Goal: Task Accomplishment & Management: Complete application form

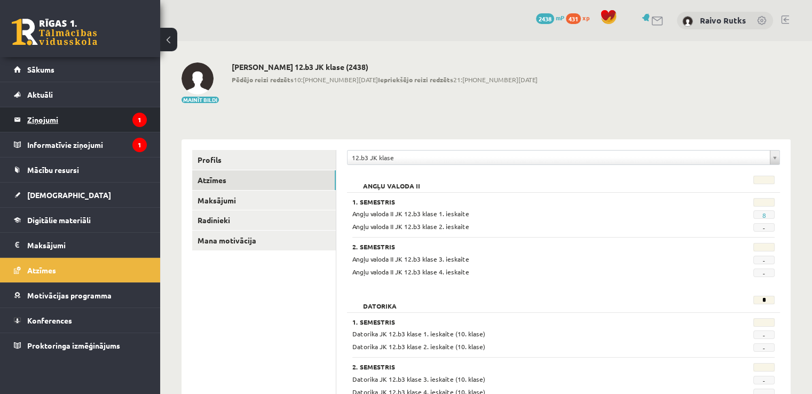
click at [49, 116] on legend "Ziņojumi 1" at bounding box center [87, 119] width 120 height 25
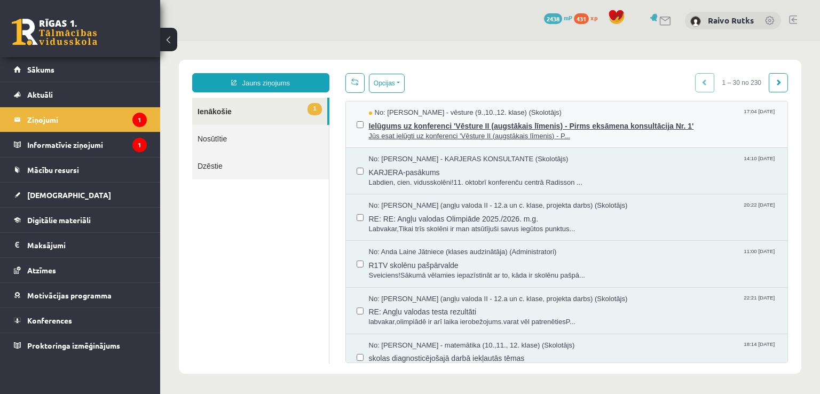
click at [438, 133] on span "Jūs esat ielūgti uz konferenci 'Vēsture II (augstākais līmenis) - P..." at bounding box center [573, 136] width 408 height 10
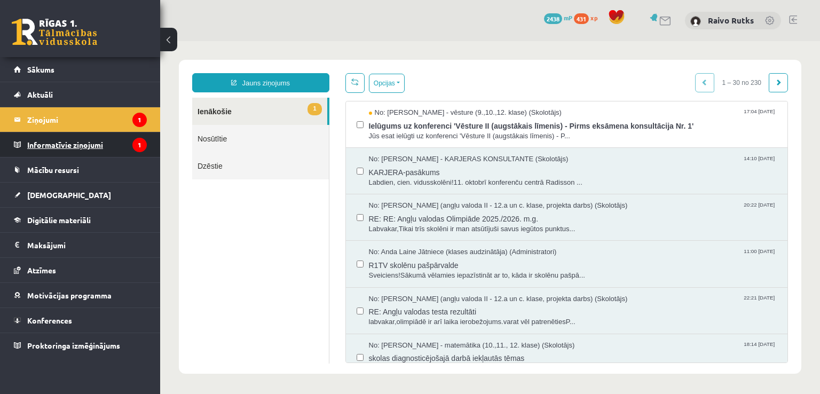
click at [68, 147] on legend "Informatīvie ziņojumi 1" at bounding box center [87, 144] width 120 height 25
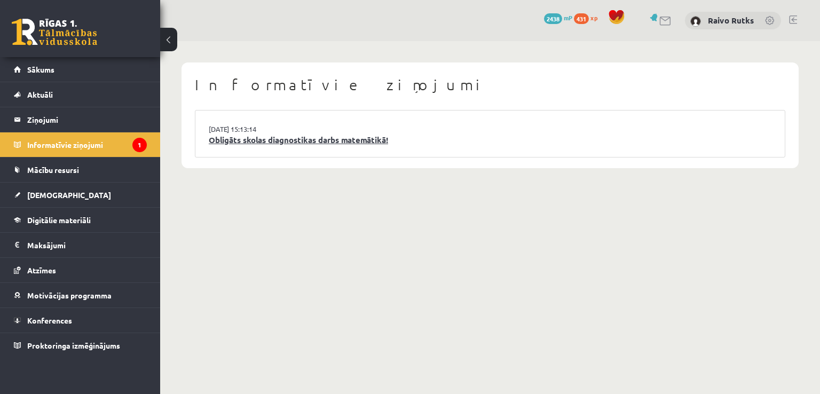
click at [286, 144] on link "Obligāts skolas diagnostikas darbs matemātikā!" at bounding box center [490, 140] width 563 height 12
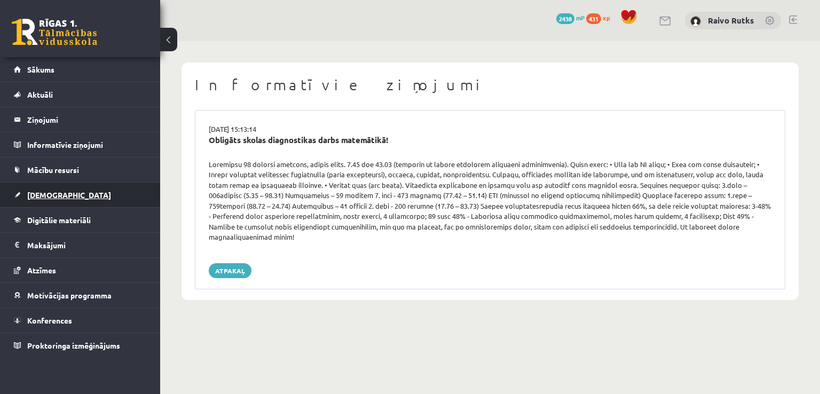
click at [52, 200] on link "[DEMOGRAPHIC_DATA]" at bounding box center [80, 195] width 133 height 25
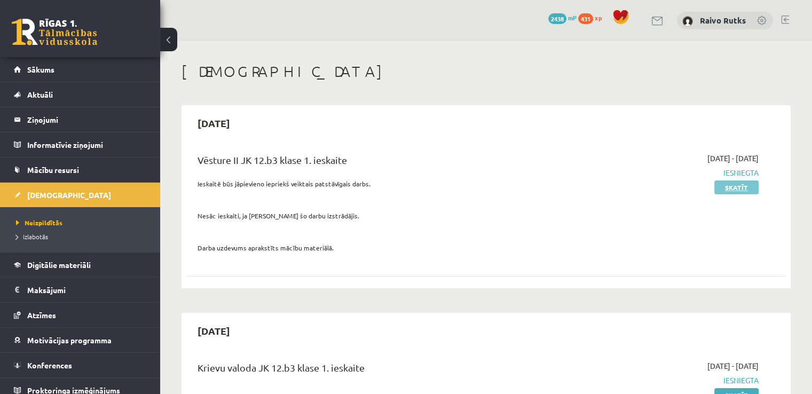
click at [730, 188] on link "Skatīt" at bounding box center [736, 187] width 44 height 14
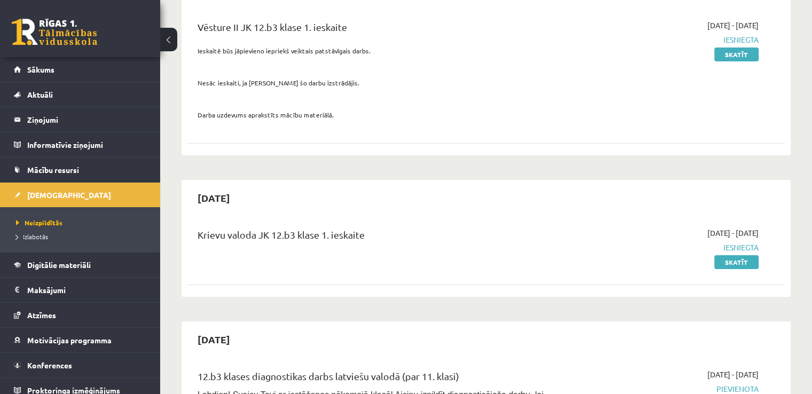
scroll to position [160, 0]
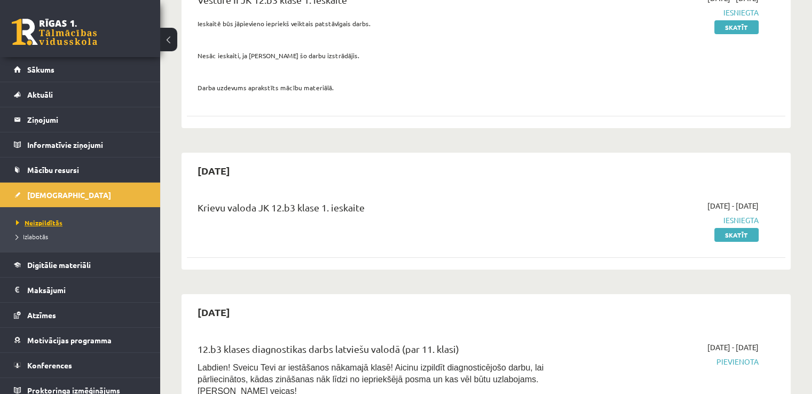
click at [45, 224] on span "Neizpildītās" at bounding box center [39, 222] width 46 height 9
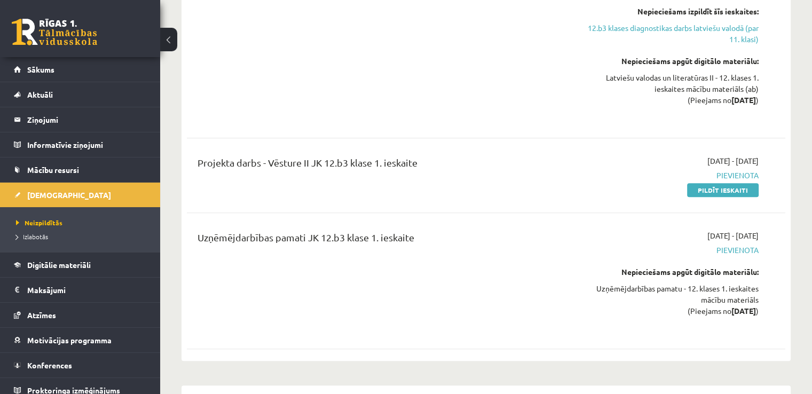
scroll to position [640, 0]
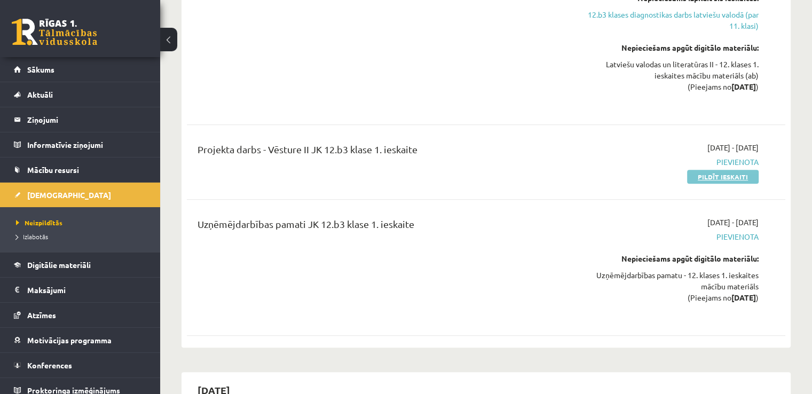
click at [713, 170] on link "Pildīt ieskaiti" at bounding box center [723, 177] width 72 height 14
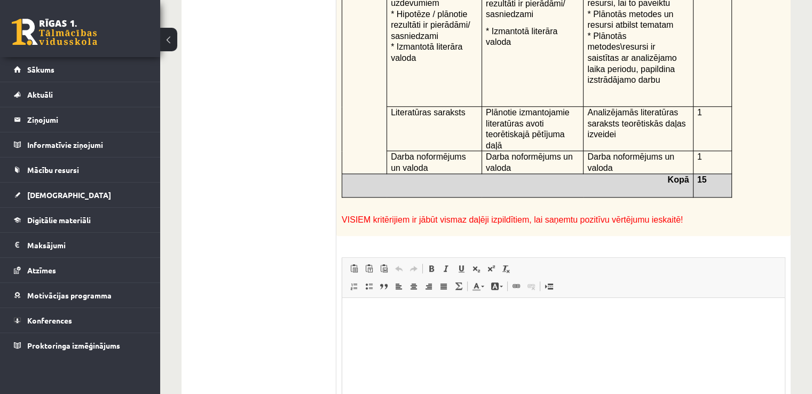
scroll to position [952, 0]
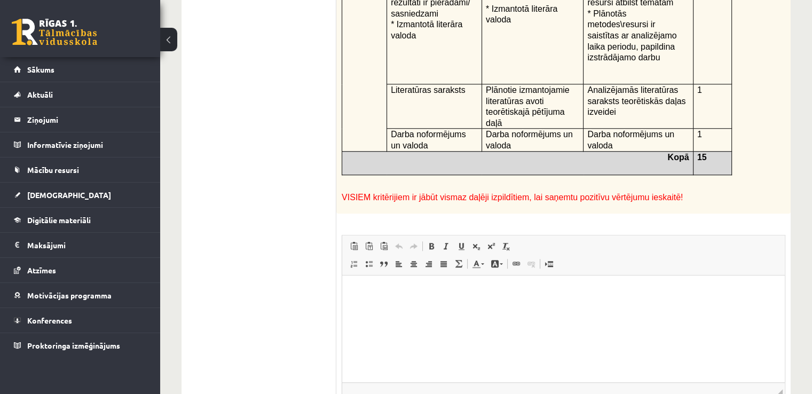
type input "**********"
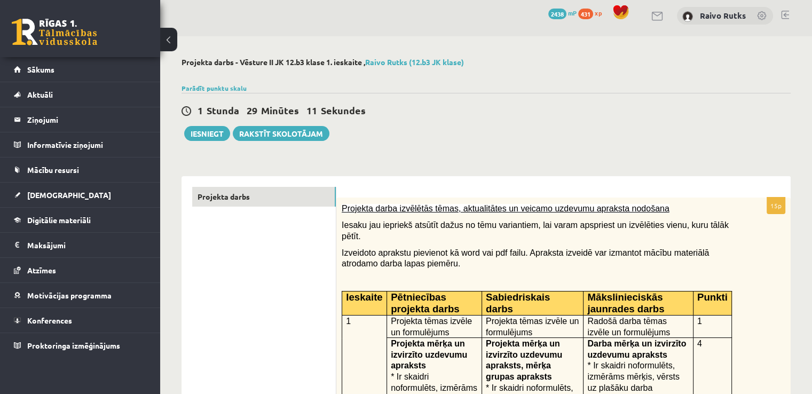
scroll to position [2, 0]
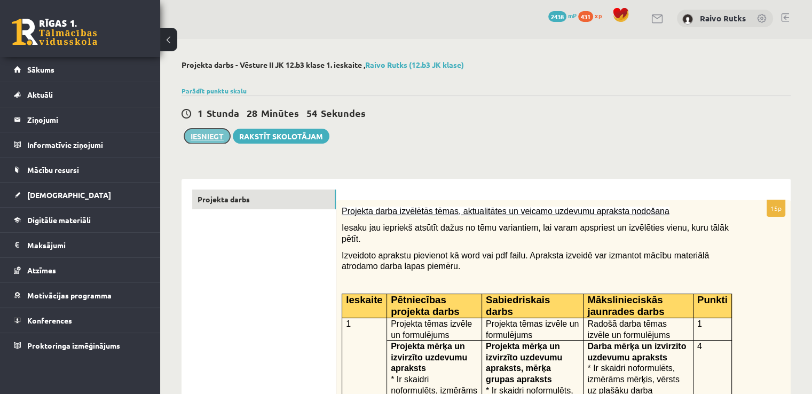
click at [203, 137] on button "Iesniegt" at bounding box center [207, 136] width 46 height 15
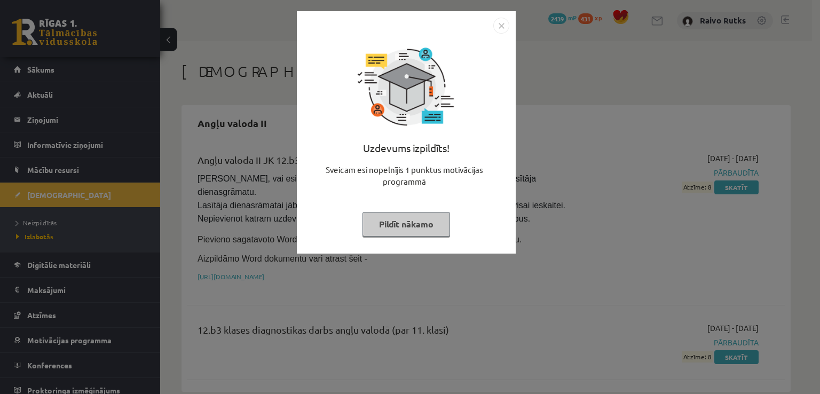
click at [499, 28] on img "Close" at bounding box center [501, 26] width 16 height 16
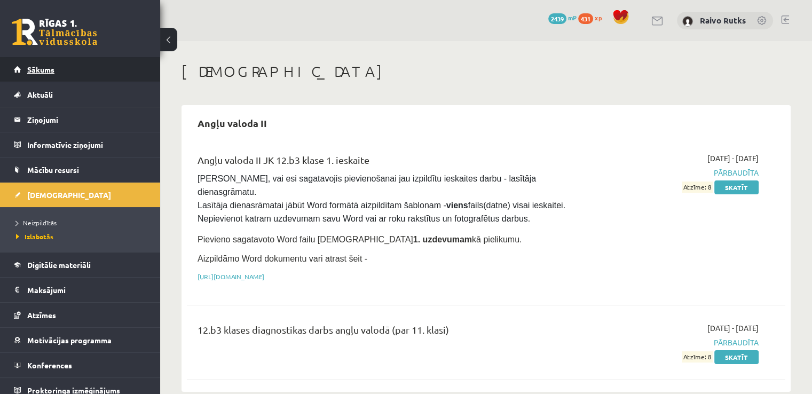
click at [98, 71] on link "Sākums" at bounding box center [80, 69] width 133 height 25
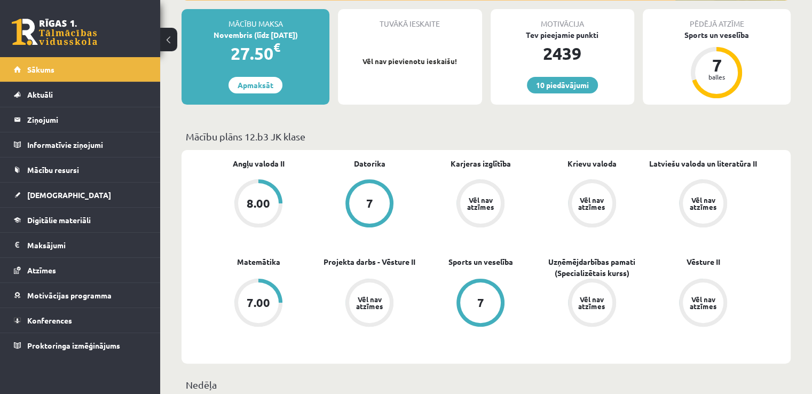
scroll to position [213, 0]
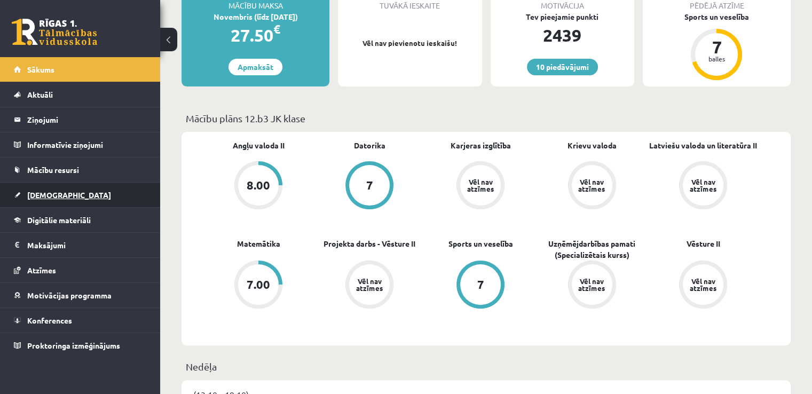
click at [81, 187] on link "[DEMOGRAPHIC_DATA]" at bounding box center [80, 195] width 133 height 25
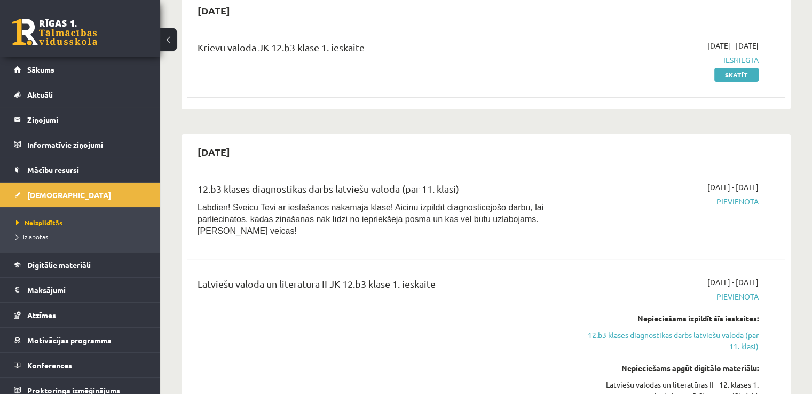
scroll to position [640, 0]
